Goal: Task Accomplishment & Management: Manage account settings

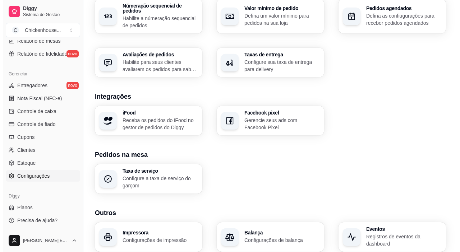
scroll to position [258, 0]
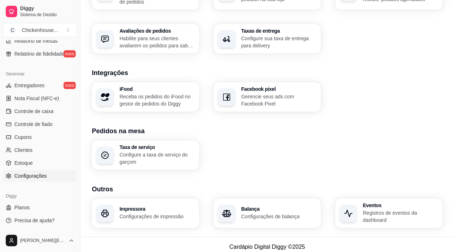
click at [131, 213] on p "Configurações de impressão" at bounding box center [157, 216] width 75 height 7
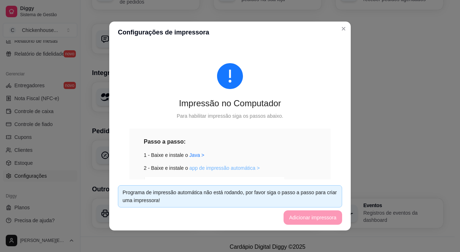
click at [201, 167] on link "app de impressão automática >" at bounding box center [224, 168] width 70 height 6
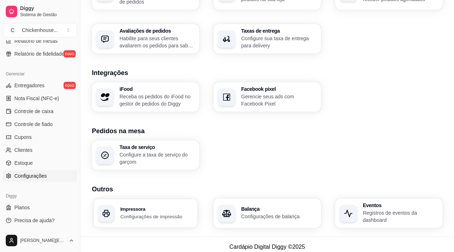
click at [155, 213] on p "Configurações de impressão" at bounding box center [156, 216] width 73 height 7
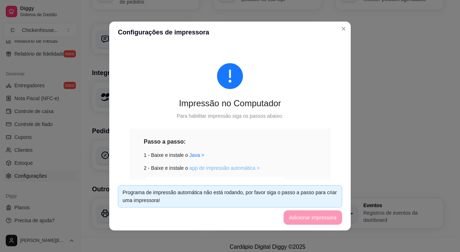
click at [216, 168] on link "app de impressão automática >" at bounding box center [224, 168] width 70 height 6
click at [313, 217] on footer "Programa de impressão automática não está rodando, por favor siga o passo a pas…" at bounding box center [229, 205] width 241 height 51
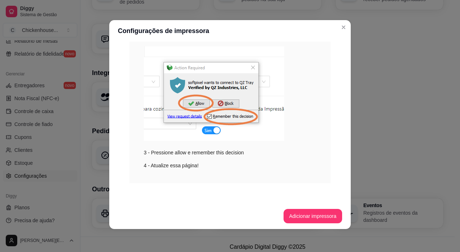
scroll to position [129, 0]
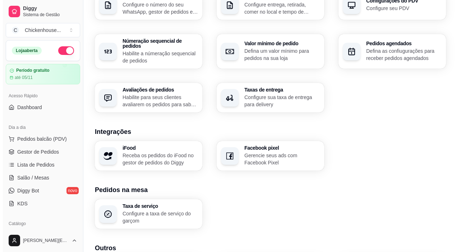
scroll to position [258, 0]
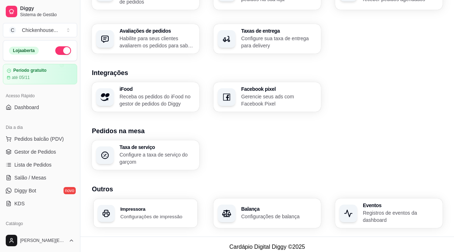
click at [134, 213] on p "Configurações de impressão" at bounding box center [156, 216] width 73 height 7
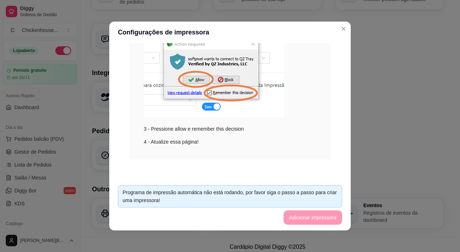
scroll to position [1, 0]
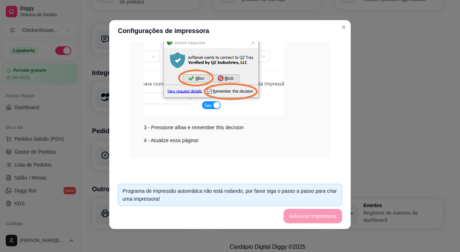
click at [297, 221] on footer "Programa de impressão automática não está rodando, por favor siga o passo a pas…" at bounding box center [229, 203] width 241 height 51
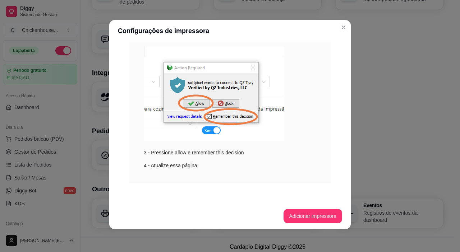
scroll to position [129, 0]
click at [307, 218] on button "Adicionar impressora" at bounding box center [312, 216] width 59 height 14
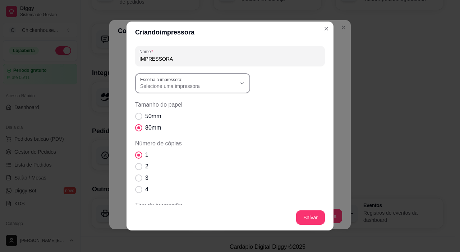
click at [239, 82] on icon "button" at bounding box center [242, 83] width 6 height 6
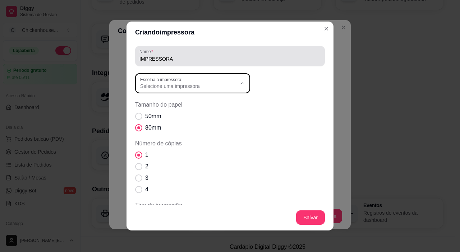
click at [157, 59] on input "IMPRESSORA" at bounding box center [229, 58] width 181 height 7
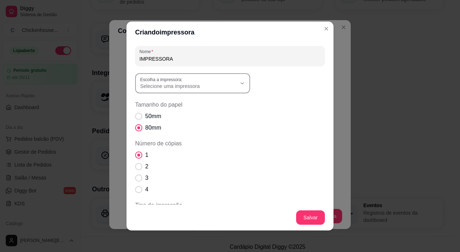
click at [241, 82] on icon "button" at bounding box center [242, 83] width 6 height 6
click at [156, 141] on span "T20 COZINHA" at bounding box center [186, 138] width 92 height 7
type input "T20 COZINHA"
select select "T20 COZINHA"
click at [241, 84] on icon "button" at bounding box center [242, 83] width 6 height 6
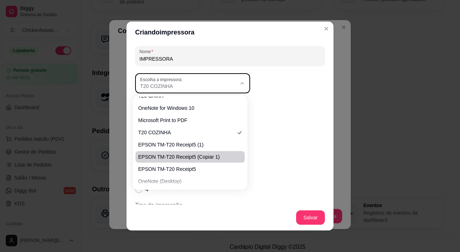
scroll to position [0, 0]
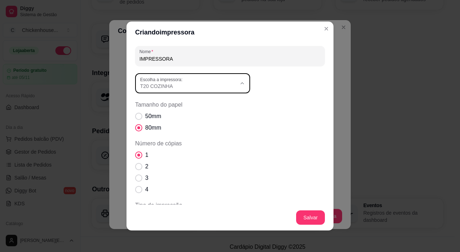
click at [152, 103] on span "T20 CAIXA" at bounding box center [186, 103] width 92 height 7
type input "T20 CAIXA"
select select "T20 CAIXA"
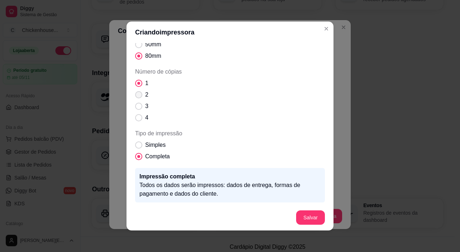
click at [135, 94] on span "Número de cópias" at bounding box center [138, 94] width 7 height 7
click at [135, 96] on input "2" at bounding box center [137, 98] width 5 height 5
radio input "true"
click at [135, 144] on span "Tipo de impressão" at bounding box center [138, 145] width 7 height 7
click at [135, 147] on input "Simples" at bounding box center [137, 149] width 5 height 5
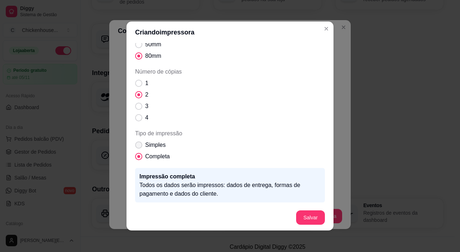
radio input "true"
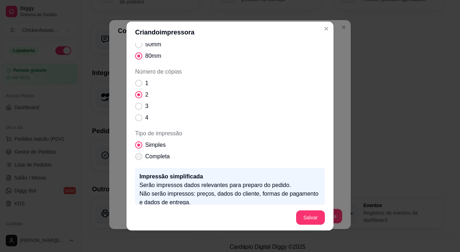
click at [138, 157] on span "Tipo de impressão" at bounding box center [138, 156] width 7 height 7
click at [138, 158] on input "Completa" at bounding box center [137, 160] width 5 height 5
radio input "true"
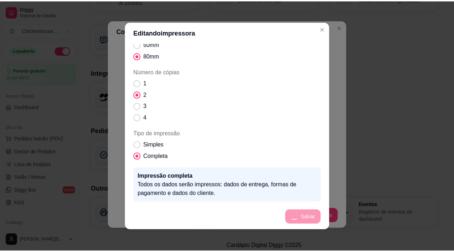
scroll to position [71, 0]
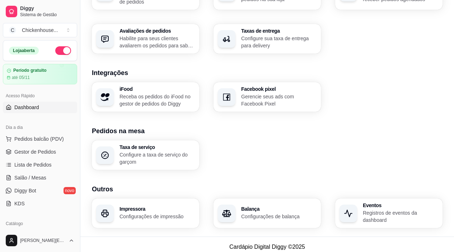
click at [25, 108] on span "Dashboard" at bounding box center [26, 107] width 25 height 7
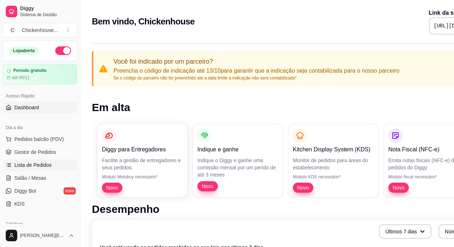
click at [39, 167] on span "Lista de Pedidos" at bounding box center [32, 164] width 37 height 7
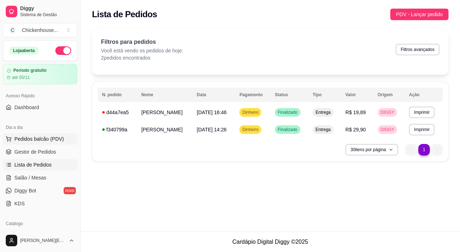
click at [38, 139] on span "Pedidos balcão (PDV)" at bounding box center [39, 138] width 50 height 7
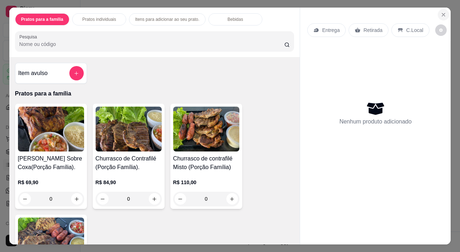
click at [441, 12] on icon "Close" at bounding box center [443, 15] width 6 height 6
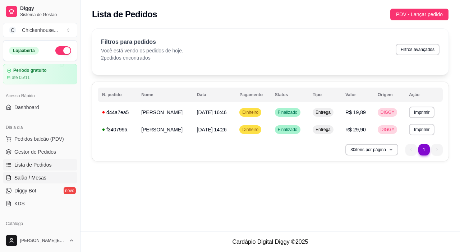
click at [24, 178] on span "Salão / Mesas" at bounding box center [30, 177] width 32 height 7
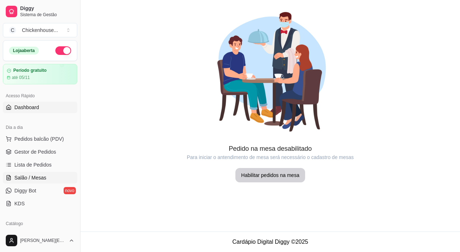
click at [22, 108] on span "Dashboard" at bounding box center [26, 107] width 25 height 7
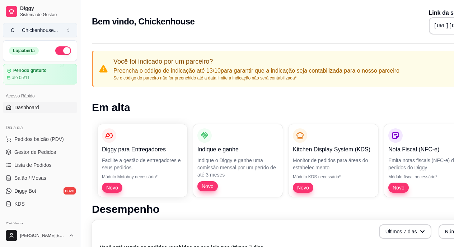
click at [64, 31] on button "C Chickenhouse ..." at bounding box center [40, 30] width 74 height 14
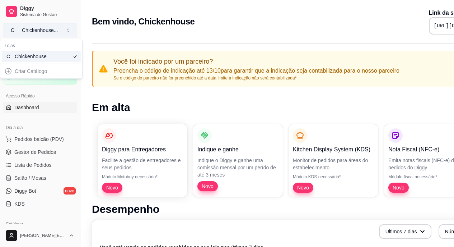
click at [64, 31] on button "C Chickenhouse ..." at bounding box center [40, 30] width 74 height 14
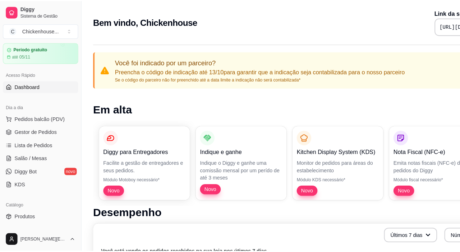
scroll to position [36, 0]
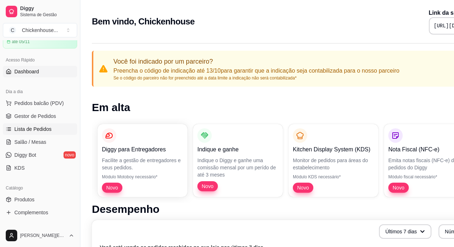
click at [32, 126] on span "Lista de Pedidos" at bounding box center [32, 128] width 37 height 7
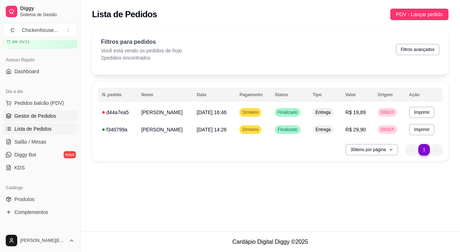
click at [32, 118] on span "Gestor de Pedidos" at bounding box center [35, 115] width 42 height 7
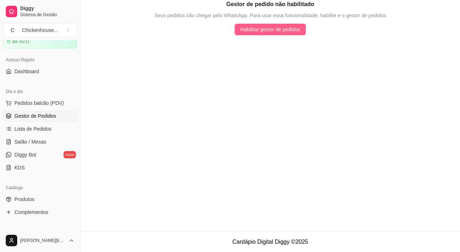
click at [274, 30] on span "Habilitar gestor de pedidos" at bounding box center [270, 30] width 60 height 8
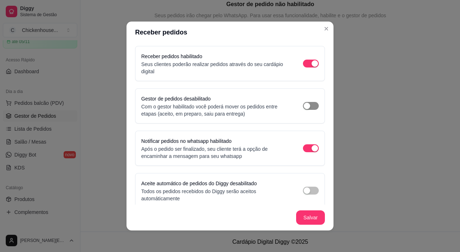
click at [304, 107] on div "button" at bounding box center [307, 106] width 6 height 6
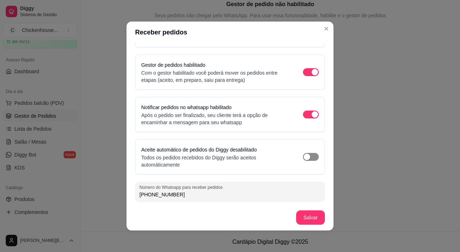
click at [304, 157] on div "button" at bounding box center [307, 157] width 6 height 6
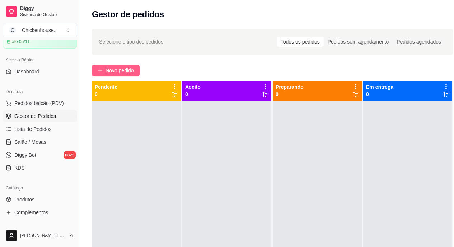
click at [128, 68] on span "Novo pedido" at bounding box center [120, 70] width 28 height 8
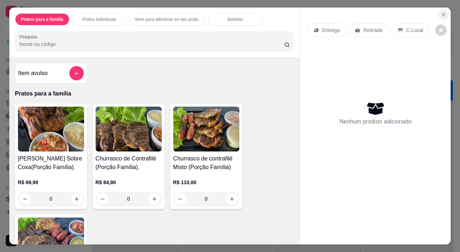
click at [442, 13] on icon "Close" at bounding box center [443, 14] width 3 height 3
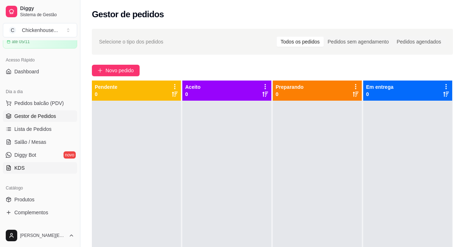
click at [20, 170] on span "KDS" at bounding box center [19, 167] width 10 height 7
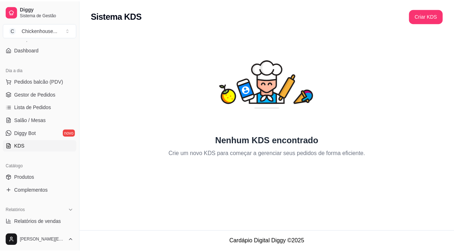
scroll to position [72, 0]
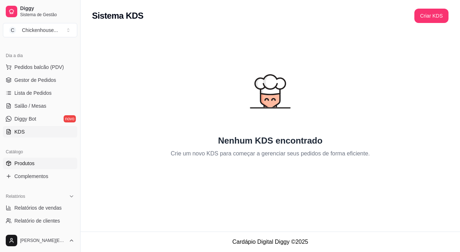
click at [30, 161] on span "Produtos" at bounding box center [24, 163] width 20 height 7
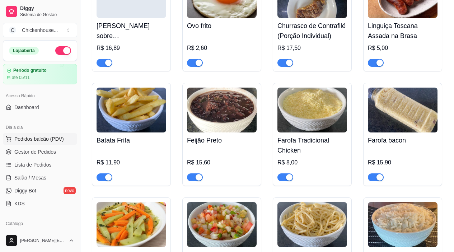
click at [37, 141] on span "Pedidos balcão (PDV)" at bounding box center [39, 138] width 50 height 7
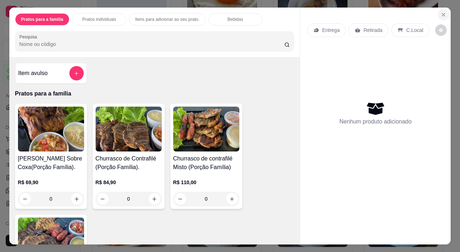
click at [442, 13] on icon "Close" at bounding box center [443, 14] width 3 height 3
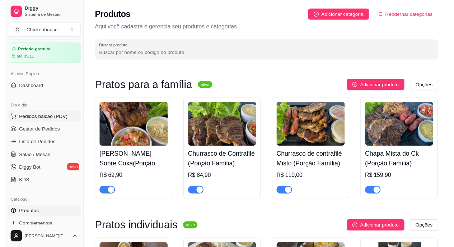
scroll to position [36, 0]
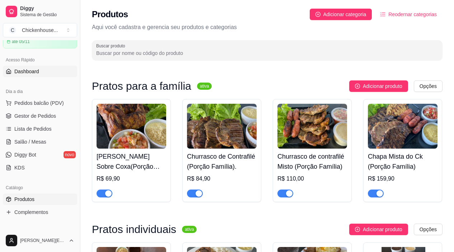
click at [20, 70] on span "Dashboard" at bounding box center [26, 71] width 25 height 7
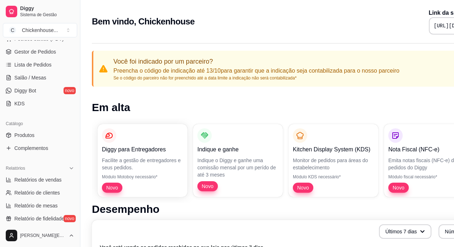
scroll to position [85, 0]
